Goal: Navigation & Orientation: Go to known website

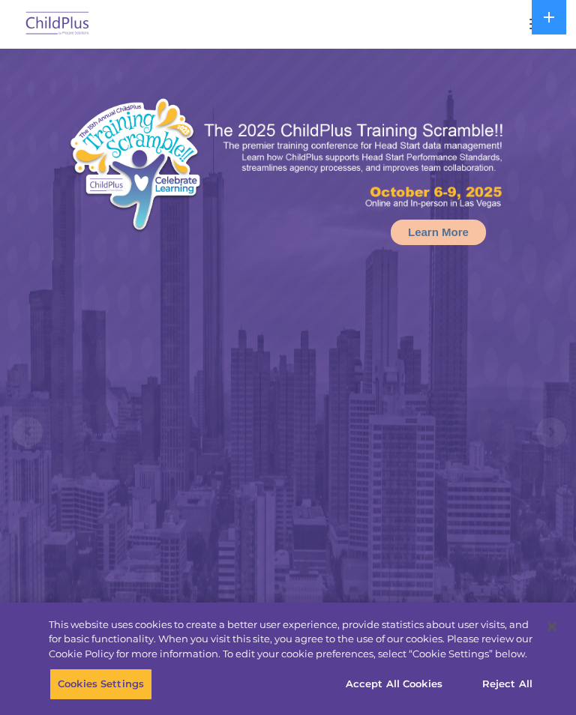
select select "MEDIUM"
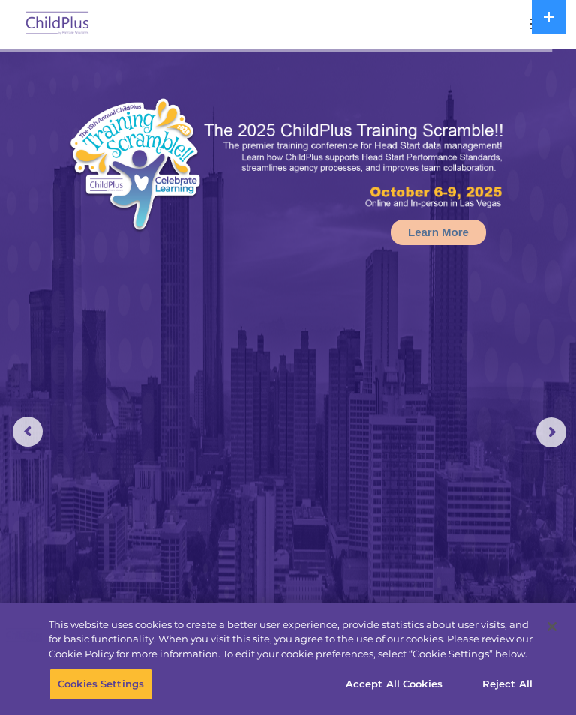
click at [65, 37] on img at bounding box center [57, 24] width 70 height 35
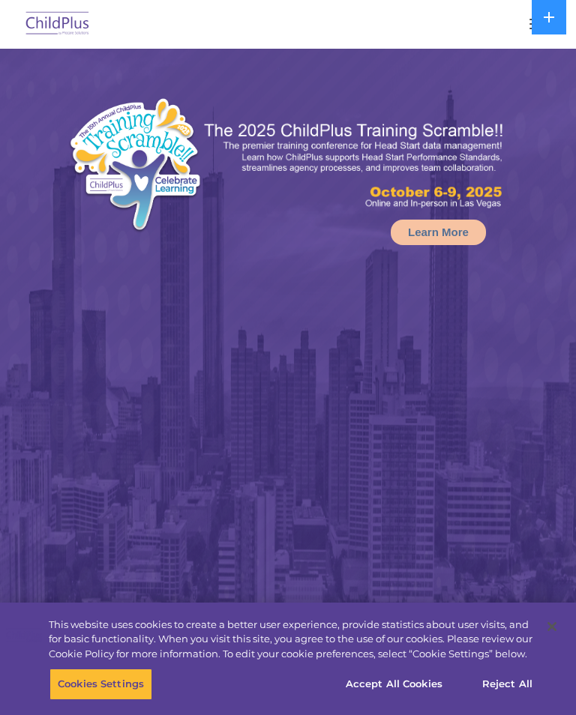
select select "MEDIUM"
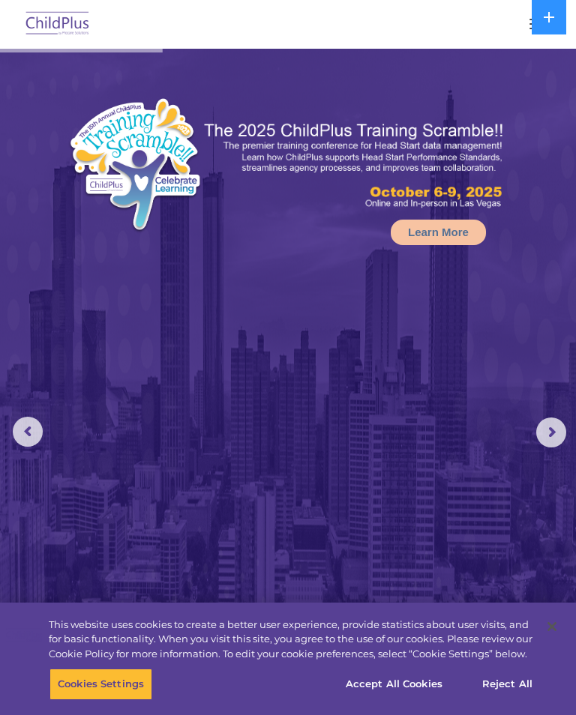
click at [516, 24] on div at bounding box center [288, 24] width 516 height 36
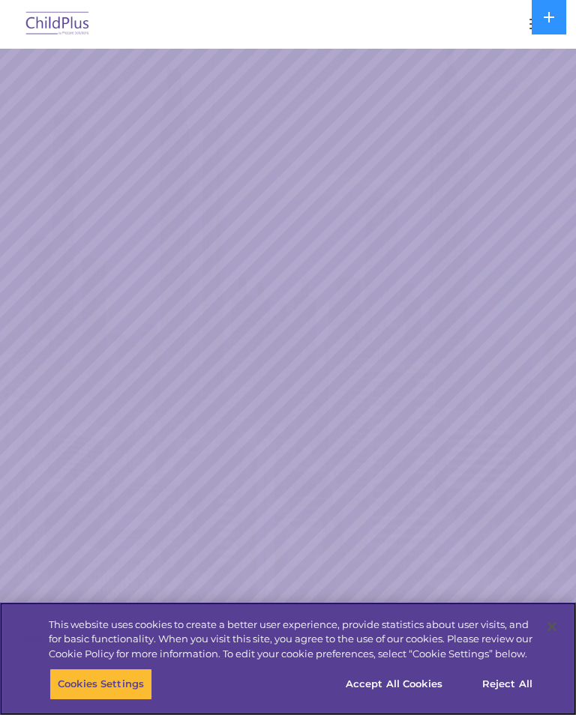
scroll to position [52, 0]
select select "MEDIUM"
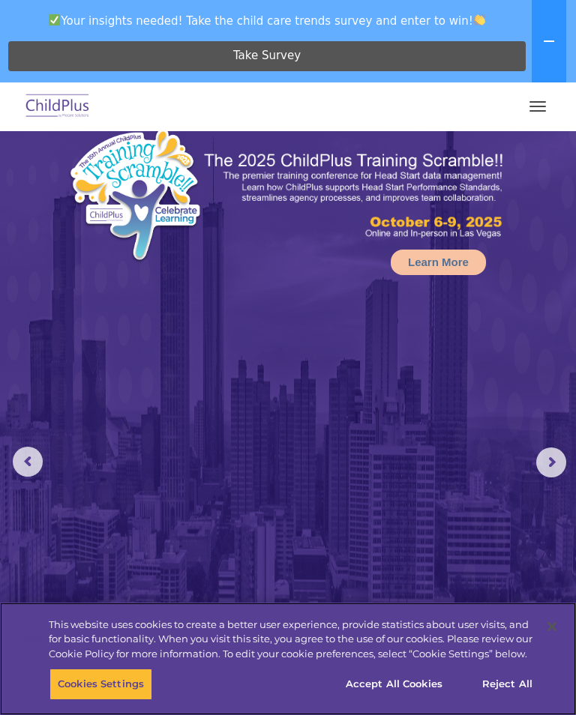
scroll to position [0, 0]
